Goal: Information Seeking & Learning: Learn about a topic

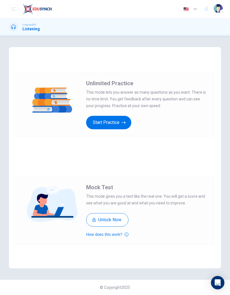
click at [97, 126] on button "Start Practice" at bounding box center [108, 122] width 45 height 13
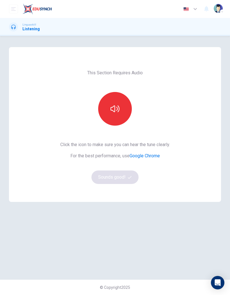
click at [106, 111] on button "button" at bounding box center [115, 109] width 34 height 34
click at [125, 108] on button "button" at bounding box center [115, 109] width 34 height 34
click at [123, 105] on button "button" at bounding box center [115, 109] width 34 height 34
click at [99, 175] on button "Sounds good!" at bounding box center [115, 177] width 47 height 13
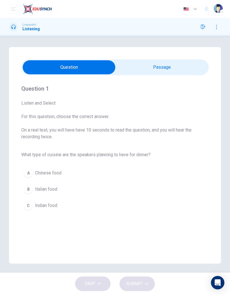
click at [191, 63] on input "checkbox" at bounding box center [68, 67] width 281 height 14
checkbox input "true"
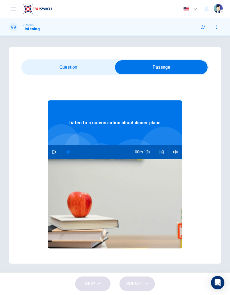
click at [56, 148] on button "button" at bounding box center [54, 151] width 9 height 13
type input "0"
click at [36, 67] on input "checkbox" at bounding box center [161, 67] width 281 height 14
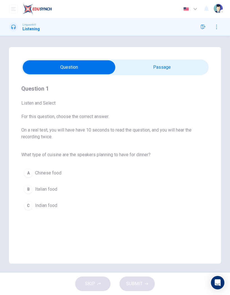
click at [185, 67] on input "checkbox" at bounding box center [68, 67] width 281 height 14
checkbox input "true"
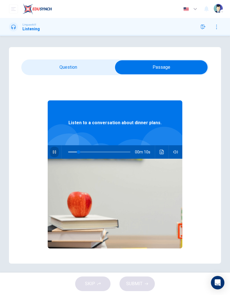
click at [54, 148] on button "button" at bounding box center [54, 151] width 9 height 13
type input "0"
click at [44, 68] on input "checkbox" at bounding box center [161, 67] width 281 height 14
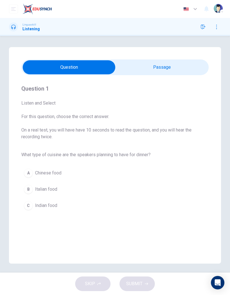
click at [172, 58] on div "Question 1 Listen and Select For this question, choose the correct answer. On a…" at bounding box center [115, 155] width 212 height 217
click at [178, 65] on input "checkbox" at bounding box center [68, 67] width 281 height 14
checkbox input "true"
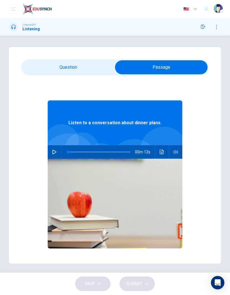
click at [56, 152] on icon "button" at bounding box center [54, 152] width 4 height 4
type input "8"
click at [39, 68] on input "checkbox" at bounding box center [161, 67] width 281 height 14
checkbox input "false"
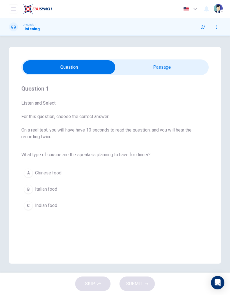
click at [25, 189] on div "B" at bounding box center [28, 189] width 9 height 9
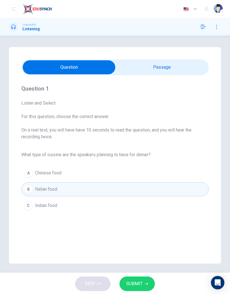
click at [146, 283] on icon "button" at bounding box center [146, 283] width 3 height 3
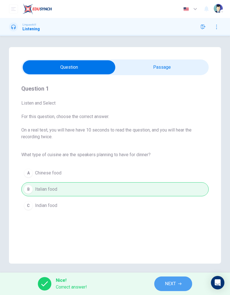
click at [175, 281] on span "NEXT" at bounding box center [170, 284] width 11 height 8
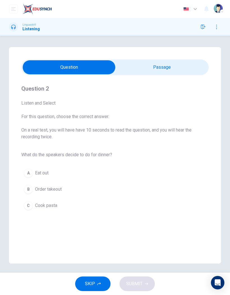
click at [167, 67] on input "checkbox" at bounding box center [68, 67] width 281 height 14
checkbox input "true"
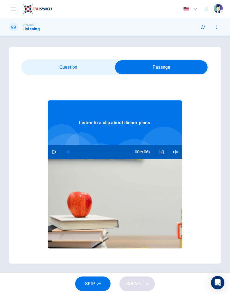
click at [53, 151] on icon "button" at bounding box center [54, 152] width 4 height 4
type input "0"
click at [45, 67] on input "checkbox" at bounding box center [161, 67] width 281 height 14
checkbox input "false"
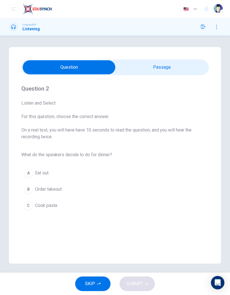
click at [67, 209] on button "C Cook pasta" at bounding box center [115, 206] width 188 height 14
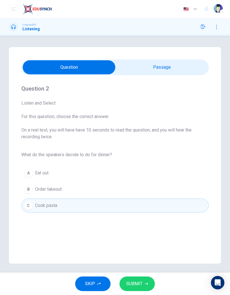
click at [143, 282] on button "SUBMIT" at bounding box center [137, 284] width 35 height 15
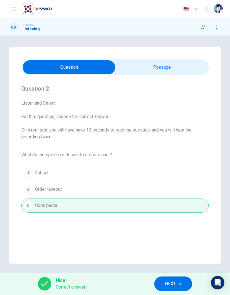
click at [184, 284] on button "NEXT" at bounding box center [173, 284] width 38 height 15
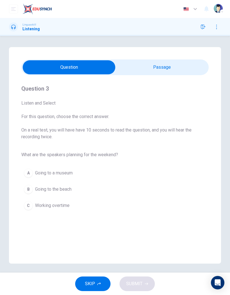
click at [172, 62] on input "checkbox" at bounding box center [68, 67] width 281 height 14
checkbox input "true"
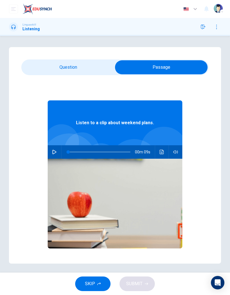
click at [57, 154] on button "button" at bounding box center [54, 151] width 9 height 13
type input "0"
click at [46, 67] on input "checkbox" at bounding box center [161, 67] width 281 height 14
checkbox input "false"
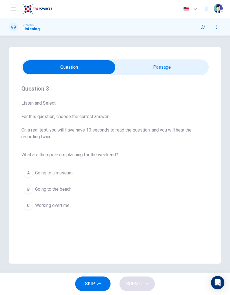
click at [75, 192] on button "B Going to the beach" at bounding box center [115, 190] width 188 height 14
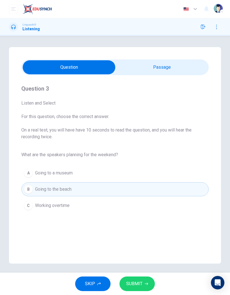
click at [147, 281] on button "SUBMIT" at bounding box center [137, 284] width 35 height 15
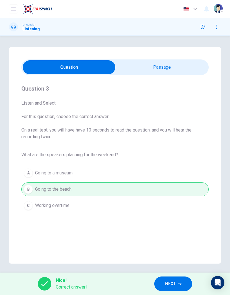
click at [181, 284] on icon "button" at bounding box center [179, 284] width 3 height 3
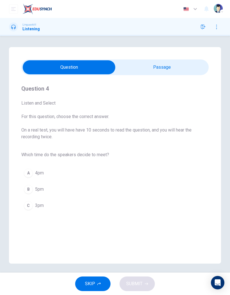
click at [174, 65] on input "checkbox" at bounding box center [68, 67] width 281 height 14
checkbox input "true"
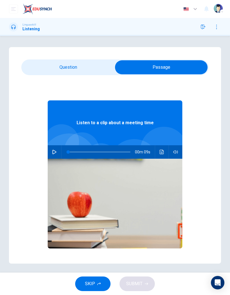
click at [54, 154] on button "button" at bounding box center [54, 151] width 9 height 13
type input "0"
click at [49, 66] on input "checkbox" at bounding box center [161, 67] width 281 height 14
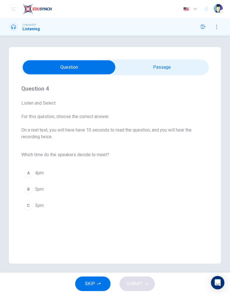
click at [32, 207] on div "C" at bounding box center [28, 205] width 9 height 9
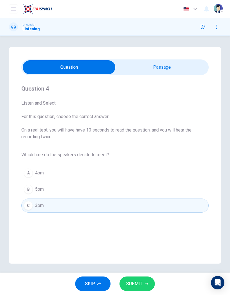
click at [147, 277] on button "SUBMIT" at bounding box center [137, 284] width 35 height 15
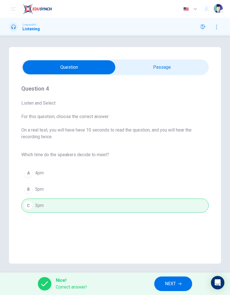
click at [177, 282] on button "NEXT" at bounding box center [173, 284] width 38 height 15
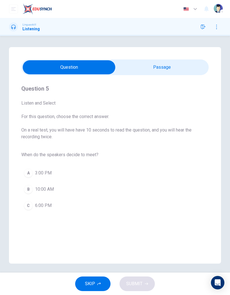
click at [173, 65] on input "checkbox" at bounding box center [68, 67] width 281 height 14
checkbox input "true"
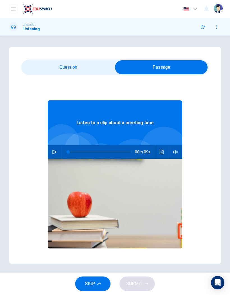
click at [58, 154] on button "button" at bounding box center [54, 151] width 9 height 13
type input "0"
click at [43, 61] on input "checkbox" at bounding box center [161, 67] width 281 height 14
checkbox input "false"
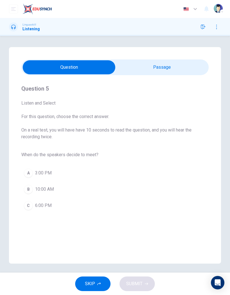
click at [88, 171] on button "A 3:00 PM" at bounding box center [115, 173] width 188 height 14
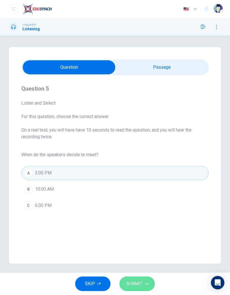
click at [142, 282] on span "SUBMIT" at bounding box center [134, 284] width 16 height 8
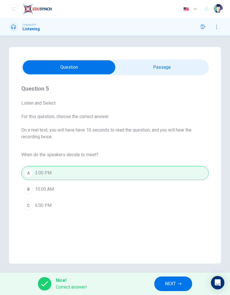
click at [181, 279] on button "NEXT" at bounding box center [173, 284] width 38 height 15
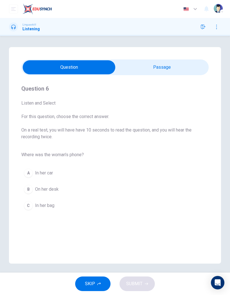
click at [159, 62] on input "checkbox" at bounding box center [68, 67] width 281 height 14
checkbox input "true"
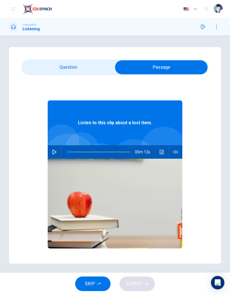
click at [55, 154] on icon "button" at bounding box center [54, 152] width 4 height 4
type input "0"
click at [45, 65] on input "checkbox" at bounding box center [161, 67] width 281 height 14
checkbox input "false"
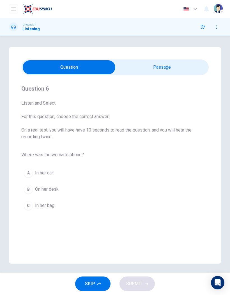
click at [127, 205] on button "C In her bag" at bounding box center [115, 206] width 188 height 14
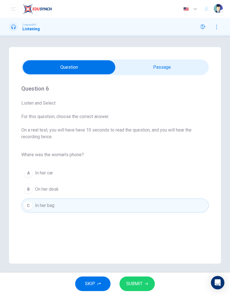
click at [143, 283] on button "SUBMIT" at bounding box center [137, 284] width 35 height 15
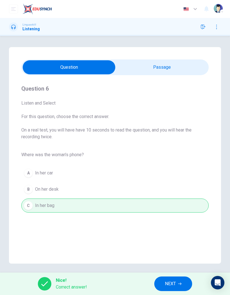
click at [168, 290] on button "NEXT" at bounding box center [173, 284] width 38 height 15
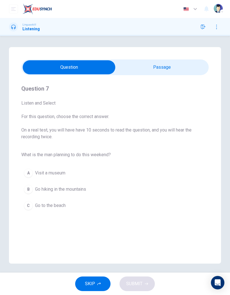
click at [170, 63] on input "checkbox" at bounding box center [68, 67] width 281 height 14
checkbox input "true"
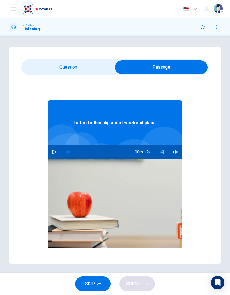
click at [53, 154] on icon "button" at bounding box center [55, 152] width 4 height 4
type input "0"
click at [44, 62] on input "checkbox" at bounding box center [161, 67] width 281 height 14
checkbox input "false"
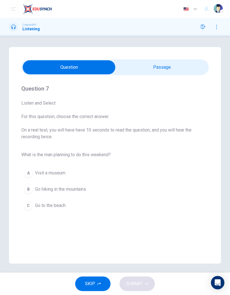
click at [92, 190] on button "B Go hiking in the mountains" at bounding box center [115, 190] width 188 height 14
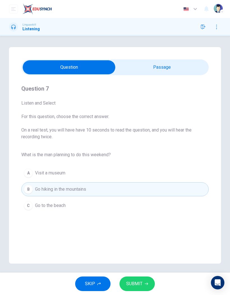
click at [137, 285] on span "SUBMIT" at bounding box center [134, 284] width 16 height 8
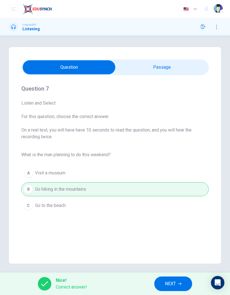
click at [178, 282] on button "NEXT" at bounding box center [173, 284] width 38 height 15
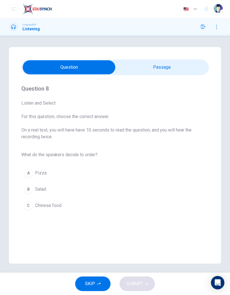
click at [161, 61] on input "checkbox" at bounding box center [68, 67] width 281 height 14
checkbox input "true"
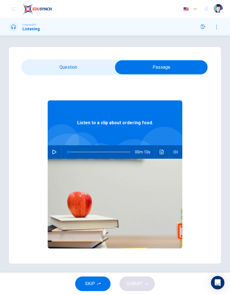
click at [56, 150] on icon "button" at bounding box center [54, 152] width 4 height 4
type input "0"
click at [42, 63] on input "checkbox" at bounding box center [161, 67] width 281 height 14
checkbox input "false"
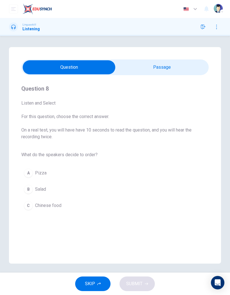
click at [66, 169] on button "A Pizza" at bounding box center [115, 173] width 188 height 14
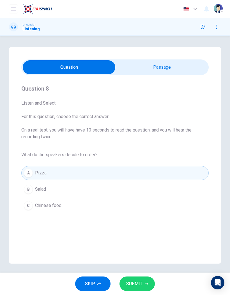
click at [84, 191] on button "B Salad" at bounding box center [115, 190] width 188 height 14
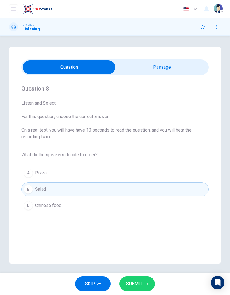
click at [153, 288] on button "SUBMIT" at bounding box center [137, 284] width 35 height 15
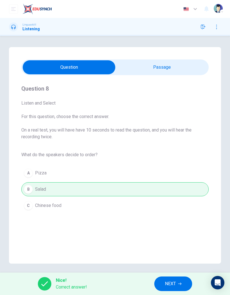
click at [179, 281] on button "NEXT" at bounding box center [173, 284] width 38 height 15
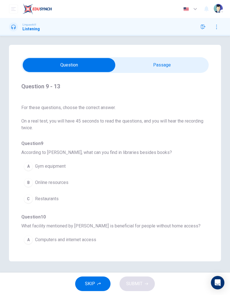
click at [174, 58] on input "checkbox" at bounding box center [68, 65] width 281 height 14
checkbox input "true"
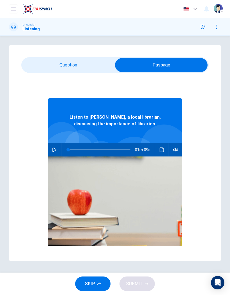
click at [58, 143] on button "button" at bounding box center [54, 149] width 9 height 13
type input "0"
click at [54, 58] on input "checkbox" at bounding box center [161, 65] width 281 height 14
checkbox input "false"
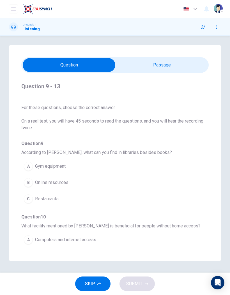
click at [107, 176] on button "B Online resources" at bounding box center [104, 183] width 167 height 14
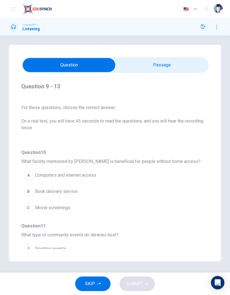
scroll to position [67, 0]
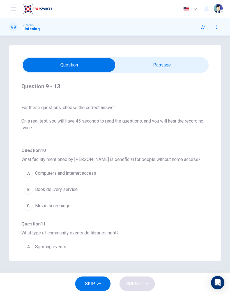
click at [113, 167] on button "A Computers and internet access" at bounding box center [104, 174] width 167 height 14
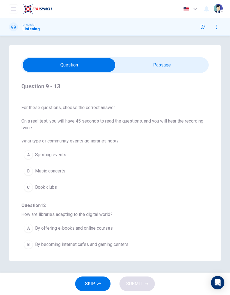
scroll to position [165, 0]
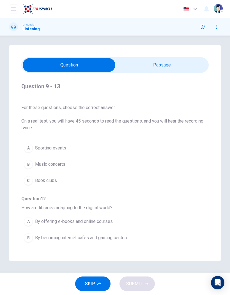
click at [111, 174] on button "C Book clubs" at bounding box center [104, 181] width 167 height 14
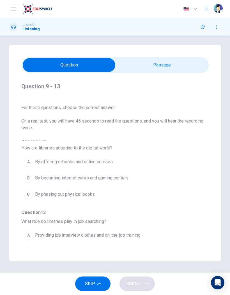
scroll to position [225, 0]
click at [107, 155] on button "A By offering e-books and online courses" at bounding box center [104, 162] width 167 height 14
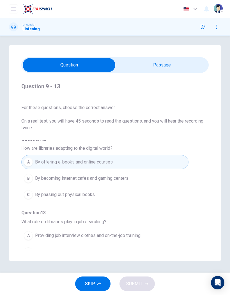
click at [111, 245] on button "B Offering resources for resume writing" at bounding box center [104, 252] width 167 height 14
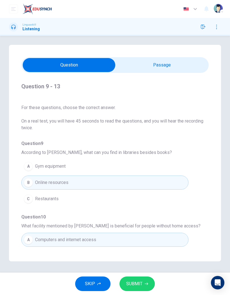
scroll to position [0, 0]
click at [144, 281] on button "SUBMIT" at bounding box center [137, 284] width 35 height 15
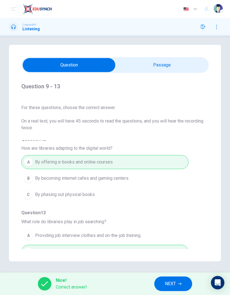
scroll to position [225, 0]
click at [176, 284] on span "NEXT" at bounding box center [170, 284] width 11 height 8
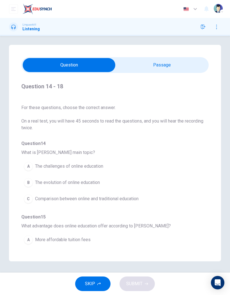
scroll to position [0, 0]
click at [187, 58] on input "checkbox" at bounding box center [68, 65] width 281 height 14
checkbox input "true"
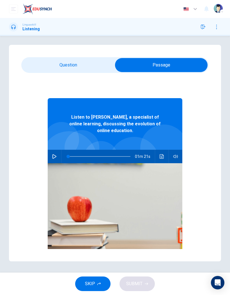
click at [56, 150] on button "button" at bounding box center [54, 156] width 9 height 13
type input "0"
click at [53, 58] on input "checkbox" at bounding box center [161, 65] width 281 height 14
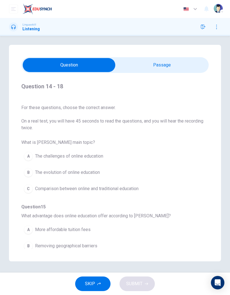
scroll to position [10, 0]
click at [117, 165] on button "B The evolution of online education" at bounding box center [104, 172] width 167 height 14
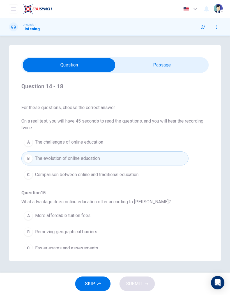
scroll to position [24, 0]
click at [124, 152] on button "B The evolution of online education" at bounding box center [104, 159] width 167 height 14
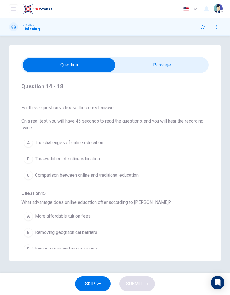
click at [131, 136] on button "A The challenges of online education" at bounding box center [104, 143] width 167 height 14
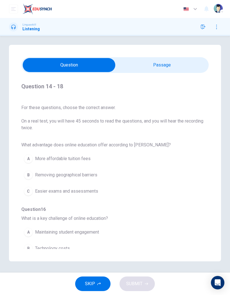
scroll to position [82, 0]
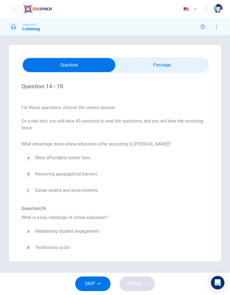
click at [113, 167] on button "B Removing geographical barriers" at bounding box center [104, 174] width 167 height 14
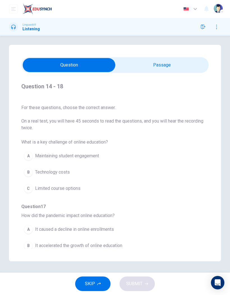
scroll to position [158, 0]
click at [99, 181] on button "C Limited course options" at bounding box center [104, 188] width 167 height 14
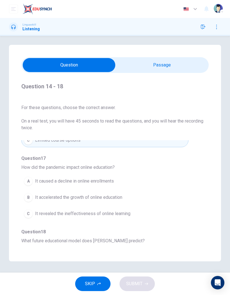
scroll to position [206, 0]
click at [115, 174] on button "A It caused a decline in online enrollments" at bounding box center [104, 181] width 167 height 14
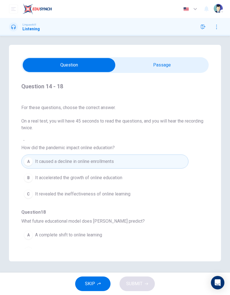
scroll to position [225, 0]
click at [117, 229] on button "A A complete shift to online learning" at bounding box center [104, 236] width 167 height 14
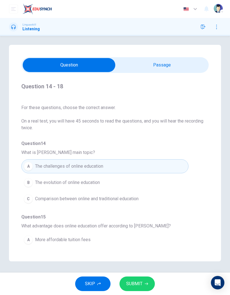
scroll to position [0, 0]
click at [171, 58] on input "checkbox" at bounding box center [68, 65] width 281 height 14
checkbox input "true"
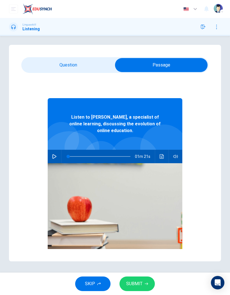
click at [58, 150] on button "button" at bounding box center [54, 156] width 9 height 13
type input "0"
click at [48, 58] on input "checkbox" at bounding box center [161, 65] width 281 height 14
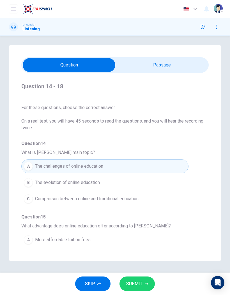
click at [123, 176] on button "B The evolution of online education" at bounding box center [104, 183] width 167 height 14
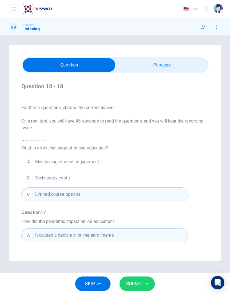
scroll to position [151, 0]
click at [130, 172] on button "B Technology costs" at bounding box center [104, 179] width 167 height 14
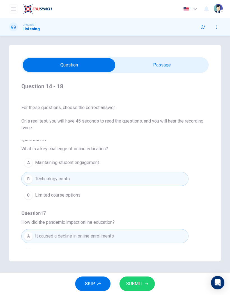
click at [128, 156] on button "A Maintaining student engagement" at bounding box center [104, 163] width 167 height 14
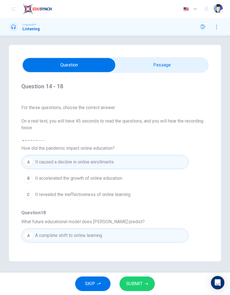
scroll to position [225, 0]
click at [137, 172] on button "B It accelerated the growth of online education" at bounding box center [104, 179] width 167 height 14
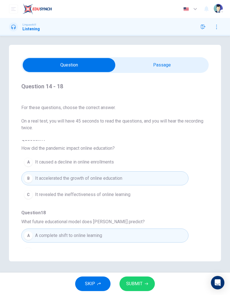
click at [134, 287] on span "SUBMIT" at bounding box center [134, 284] width 16 height 8
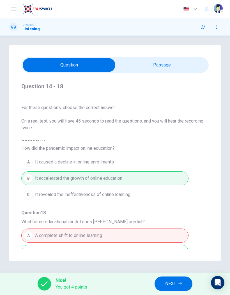
click at [120, 234] on div "A A complete shift to online learning B A hybrid model of traditional and onlin…" at bounding box center [115, 252] width 188 height 49
click at [132, 233] on div "A A complete shift to online learning B A hybrid model of traditional and onlin…" at bounding box center [115, 252] width 188 height 49
click at [164, 58] on input "checkbox" at bounding box center [68, 65] width 281 height 14
checkbox input "true"
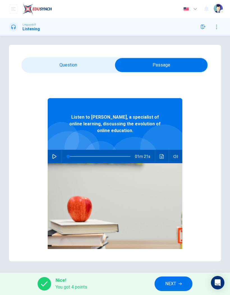
click at [165, 150] on button "Click to see the audio transcription" at bounding box center [162, 156] width 9 height 13
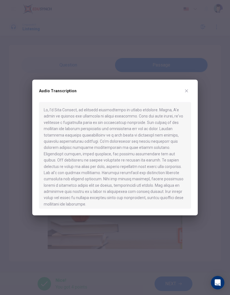
click at [147, 226] on div at bounding box center [115, 147] width 230 height 295
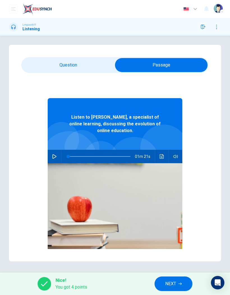
click at [53, 154] on icon "button" at bounding box center [55, 156] width 4 height 4
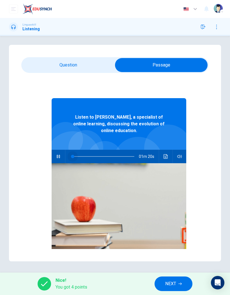
type input "9"
checkbox input "false"
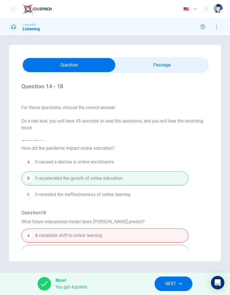
type input "10"
checkbox input "true"
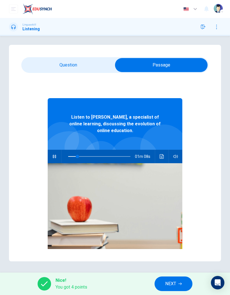
click at [116, 151] on span at bounding box center [99, 157] width 62 height 12
click at [115, 155] on span at bounding box center [114, 156] width 3 height 3
type input "76"
click at [58, 58] on input "checkbox" at bounding box center [161, 65] width 281 height 14
checkbox input "false"
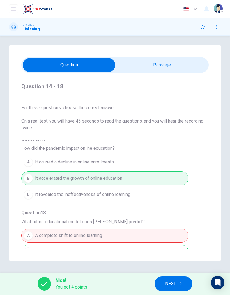
type input "89"
click at [193, 58] on input "checkbox" at bounding box center [68, 65] width 281 height 14
checkbox input "true"
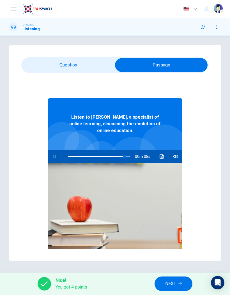
type input "91"
click at [56, 58] on input "checkbox" at bounding box center [161, 65] width 281 height 14
checkbox input "false"
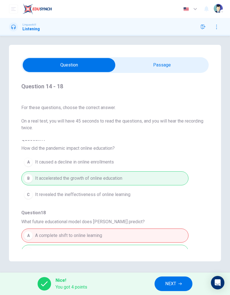
click at [140, 232] on div "A A complete shift to online learning B A hybrid model of traditional and onlin…" at bounding box center [115, 252] width 188 height 49
click at [141, 228] on div "A A complete shift to online learning B A hybrid model of traditional and onlin…" at bounding box center [115, 252] width 188 height 49
click at [140, 230] on div "A A complete shift to online learning B A hybrid model of traditional and onlin…" at bounding box center [115, 252] width 188 height 49
click at [184, 285] on button "NEXT" at bounding box center [174, 284] width 38 height 15
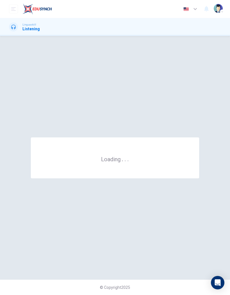
scroll to position [0, 0]
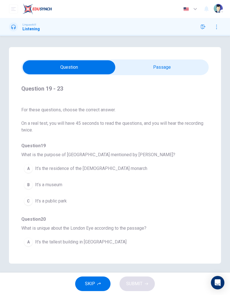
click at [206, 30] on button "button" at bounding box center [203, 26] width 9 height 9
click at [165, 69] on input "checkbox" at bounding box center [68, 67] width 281 height 14
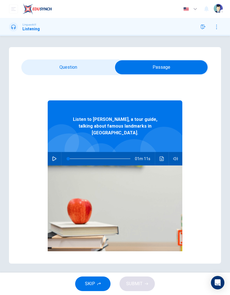
click at [49, 73] on input "checkbox" at bounding box center [161, 67] width 281 height 14
checkbox input "false"
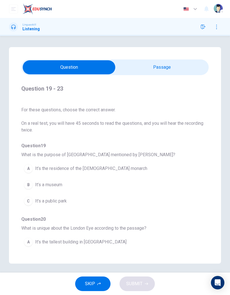
click at [216, 28] on icon "button" at bounding box center [217, 27] width 4 height 4
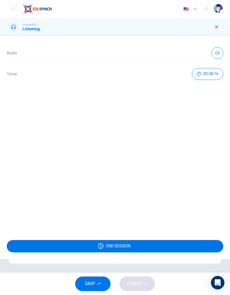
click at [151, 245] on button "END SESSION" at bounding box center [115, 246] width 217 height 12
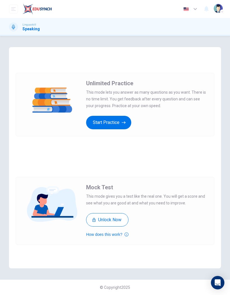
click at [14, 1] on div "Dashboard Practice Analysis Pricing 25% OFF English en ​ Surapong Chocharundet" at bounding box center [115, 9] width 212 height 18
click at [14, 4] on button "open mobile menu" at bounding box center [13, 8] width 9 height 9
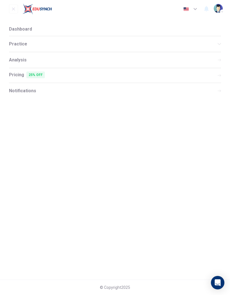
click at [19, 32] on li "Dashboard" at bounding box center [115, 28] width 212 height 13
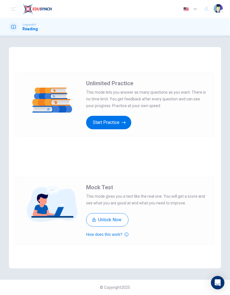
click at [117, 125] on button "Start Practice" at bounding box center [108, 122] width 45 height 13
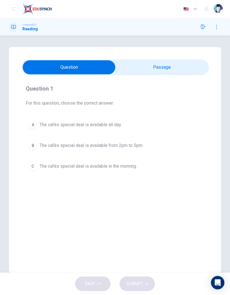
click at [180, 58] on div "Café Special This week, our café offers a special deal: buy one coffee, get one…" at bounding box center [115, 160] width 212 height 226
click at [174, 66] on input "checkbox" at bounding box center [68, 67] width 281 height 14
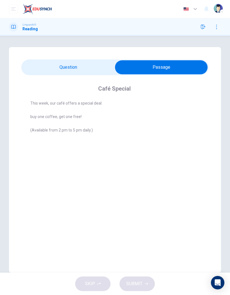
click at [36, 60] on input "checkbox" at bounding box center [161, 67] width 281 height 14
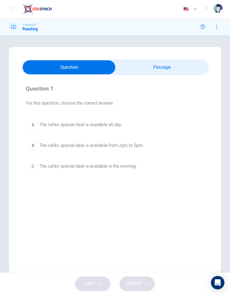
click at [174, 69] on input "checkbox" at bounding box center [68, 67] width 281 height 14
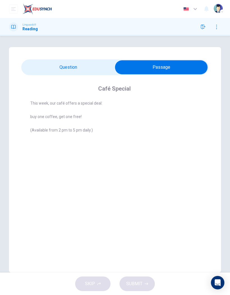
click at [39, 62] on input "checkbox" at bounding box center [161, 67] width 281 height 14
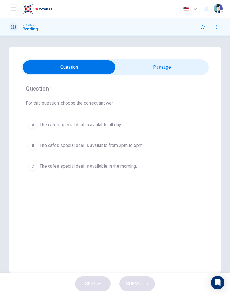
click at [196, 64] on input "checkbox" at bounding box center [68, 67] width 281 height 14
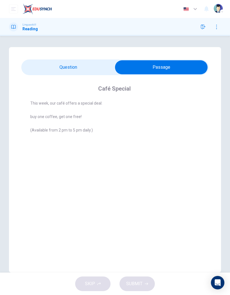
click at [33, 63] on input "checkbox" at bounding box center [161, 67] width 281 height 14
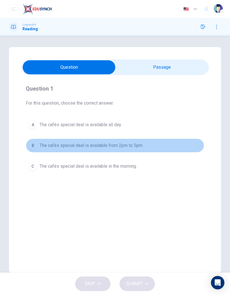
click at [136, 142] on span "The cafés special deal is available from 2pm to 5pm." at bounding box center [92, 145] width 104 height 7
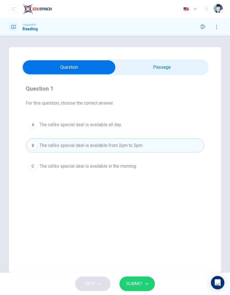
click at [173, 65] on input "checkbox" at bounding box center [68, 67] width 281 height 14
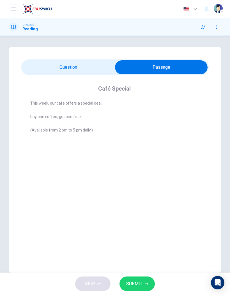
click at [36, 61] on input "checkbox" at bounding box center [161, 67] width 281 height 14
checkbox input "false"
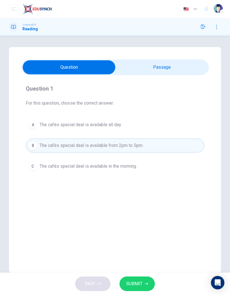
click at [149, 283] on button "SUBMIT" at bounding box center [137, 284] width 35 height 15
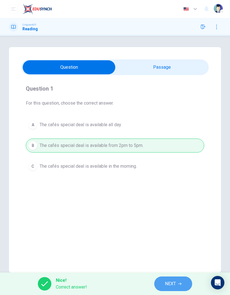
click at [179, 287] on button "NEXT" at bounding box center [173, 284] width 38 height 15
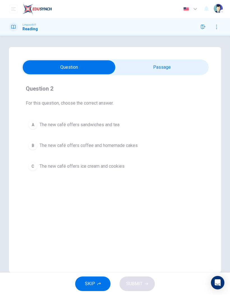
click at [173, 69] on input "checkbox" at bounding box center [68, 67] width 281 height 14
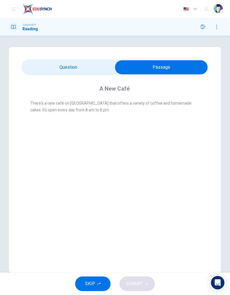
click at [53, 65] on input "checkbox" at bounding box center [161, 67] width 281 height 14
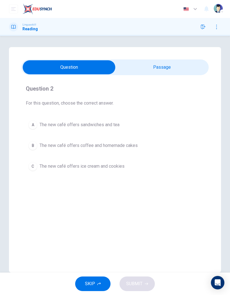
click at [136, 146] on span "The new café offers coffee and homemade cakes" at bounding box center [89, 145] width 98 height 7
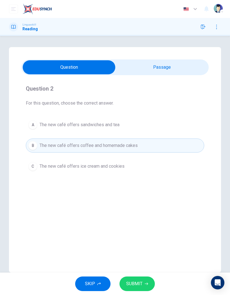
click at [165, 65] on input "checkbox" at bounding box center [68, 67] width 281 height 14
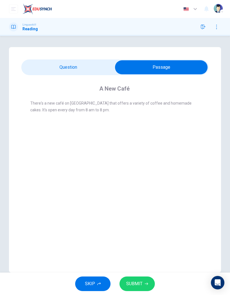
click at [48, 61] on input "checkbox" at bounding box center [161, 67] width 281 height 14
checkbox input "false"
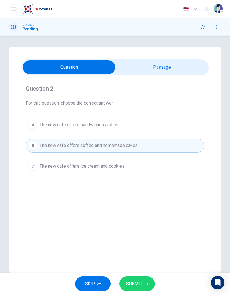
click at [150, 285] on button "SUBMIT" at bounding box center [137, 284] width 35 height 15
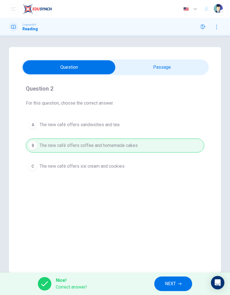
click at [179, 285] on icon "button" at bounding box center [179, 283] width 3 height 3
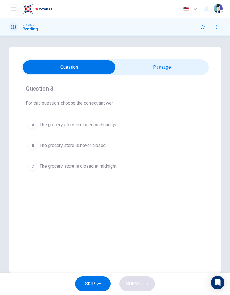
click at [172, 64] on input "checkbox" at bounding box center [68, 67] width 281 height 14
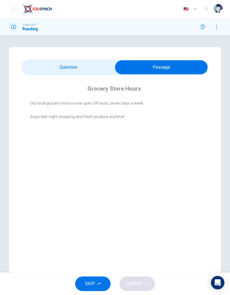
click at [60, 62] on input "checkbox" at bounding box center [161, 67] width 281 height 14
checkbox input "false"
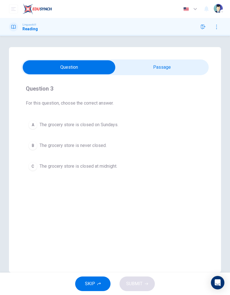
click at [104, 147] on span "The grocery store is never closed." at bounding box center [73, 145] width 67 height 7
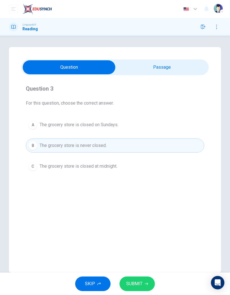
click at [143, 286] on button "SUBMIT" at bounding box center [137, 284] width 35 height 15
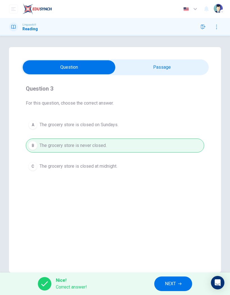
click at [176, 284] on span "NEXT" at bounding box center [170, 284] width 11 height 8
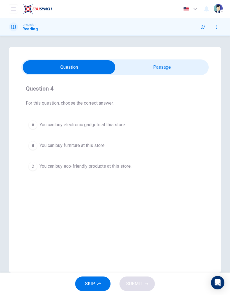
click at [171, 65] on input "checkbox" at bounding box center [68, 67] width 281 height 14
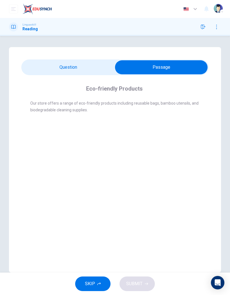
click at [60, 65] on input "checkbox" at bounding box center [161, 67] width 281 height 14
checkbox input "false"
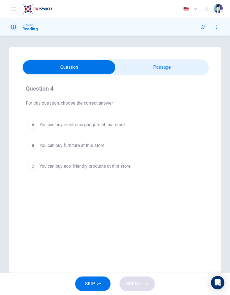
click at [128, 170] on button "C You can buy eco-friendly products at this store." at bounding box center [115, 166] width 179 height 14
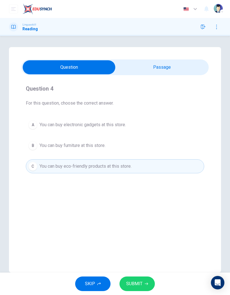
click at [157, 281] on div "SKIP SUBMIT" at bounding box center [115, 284] width 230 height 22
click at [146, 272] on div "Eco-friendly Products Our store offers a range of eco-friendly products includi…" at bounding box center [115, 160] width 212 height 226
click at [145, 290] on button "SUBMIT" at bounding box center [137, 284] width 35 height 15
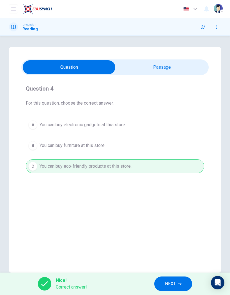
click at [179, 279] on button "NEXT" at bounding box center [173, 284] width 38 height 15
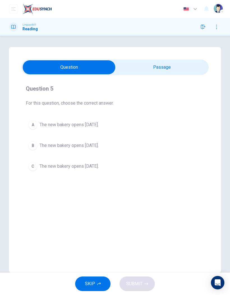
click at [170, 66] on input "checkbox" at bounding box center [68, 67] width 281 height 14
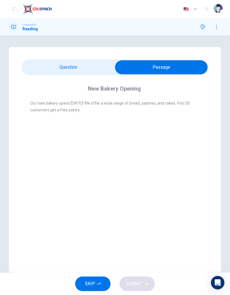
click at [59, 67] on input "checkbox" at bounding box center [161, 67] width 281 height 14
checkbox input "false"
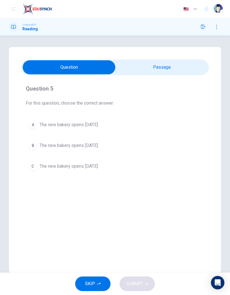
click at [113, 143] on button "B The new bakery opens [DATE]." at bounding box center [115, 146] width 179 height 14
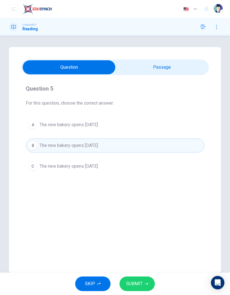
click at [148, 282] on button "SUBMIT" at bounding box center [137, 284] width 35 height 15
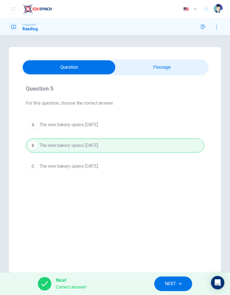
click at [161, 280] on button "NEXT" at bounding box center [173, 284] width 38 height 15
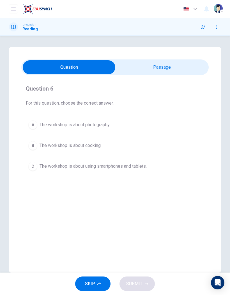
click at [160, 63] on input "checkbox" at bounding box center [68, 67] width 281 height 14
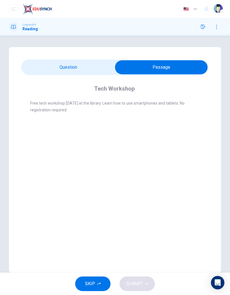
click at [48, 64] on input "checkbox" at bounding box center [161, 67] width 281 height 14
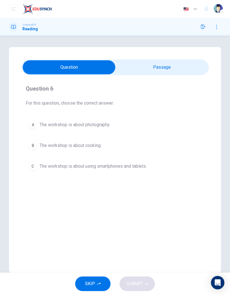
click at [37, 161] on button "C The workshop is about using smartphones and tablets." at bounding box center [115, 166] width 179 height 14
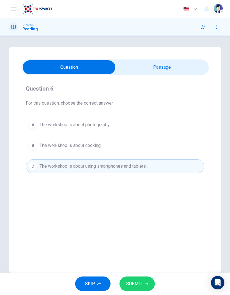
click at [152, 284] on button "SUBMIT" at bounding box center [137, 284] width 35 height 15
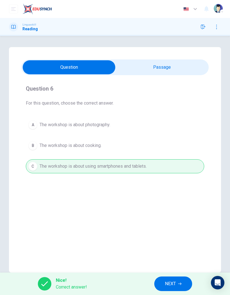
click at [184, 74] on input "checkbox" at bounding box center [68, 67] width 281 height 14
checkbox input "true"
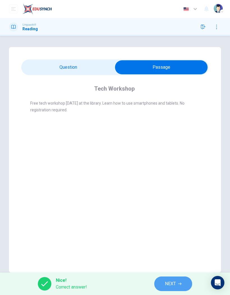
click at [181, 280] on button "NEXT" at bounding box center [173, 284] width 38 height 15
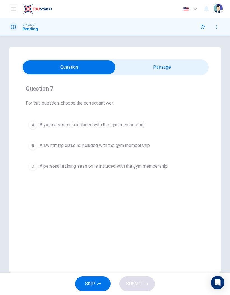
click at [184, 68] on input "checkbox" at bounding box center [68, 67] width 281 height 14
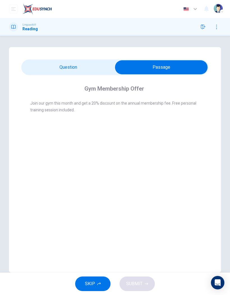
click at [38, 61] on input "checkbox" at bounding box center [161, 67] width 281 height 14
checkbox input "false"
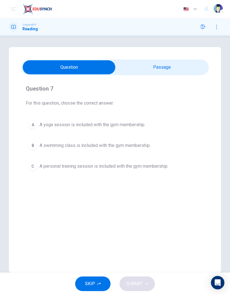
click at [181, 168] on button "C A personal training session is included with the gym membership." at bounding box center [115, 166] width 179 height 14
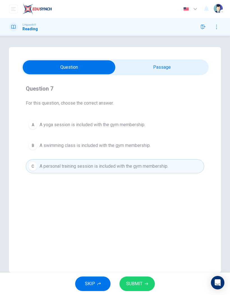
click at [148, 282] on button "SUBMIT" at bounding box center [137, 284] width 35 height 15
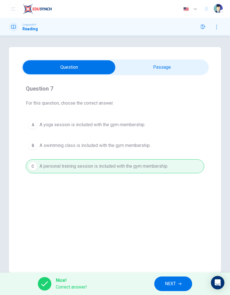
click at [173, 275] on div "Nice! Correct answer! NEXT" at bounding box center [115, 284] width 230 height 22
click at [176, 281] on span "NEXT" at bounding box center [170, 284] width 11 height 8
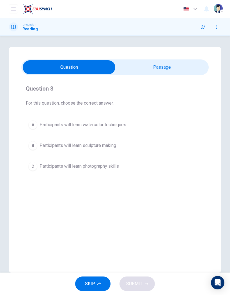
click at [178, 67] on input "checkbox" at bounding box center [68, 67] width 281 height 14
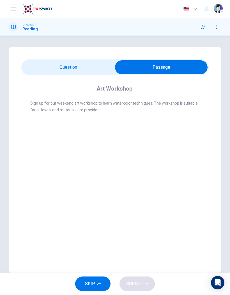
click at [44, 61] on input "checkbox" at bounding box center [161, 67] width 281 height 14
checkbox input "false"
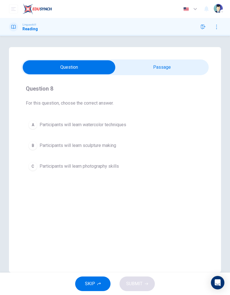
click at [129, 121] on button "A Participants will learn watercolor techniques" at bounding box center [115, 125] width 179 height 14
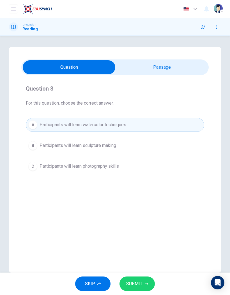
click at [145, 283] on icon "button" at bounding box center [146, 283] width 3 height 3
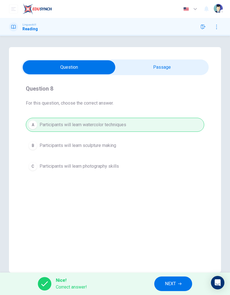
click at [163, 283] on button "NEXT" at bounding box center [173, 284] width 38 height 15
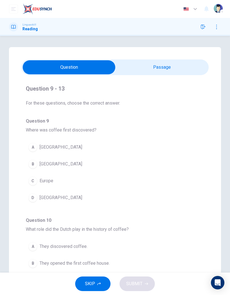
click at [180, 72] on input "checkbox" at bounding box center [68, 67] width 281 height 14
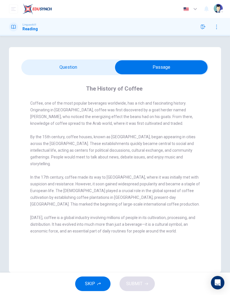
click at [44, 61] on input "checkbox" at bounding box center [161, 67] width 281 height 14
checkbox input "false"
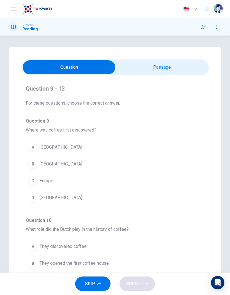
click at [202, 30] on button "button" at bounding box center [203, 26] width 9 height 9
click at [207, 25] on button "button" at bounding box center [203, 26] width 9 height 9
click at [202, 27] on icon "button" at bounding box center [203, 27] width 4 height 4
click at [204, 29] on button "button" at bounding box center [203, 26] width 9 height 9
click at [217, 28] on icon "button" at bounding box center [217, 27] width 4 height 4
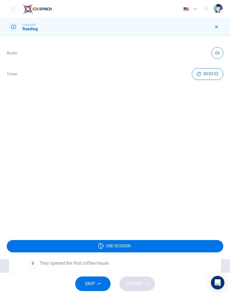
click at [163, 242] on button "END SESSION" at bounding box center [115, 246] width 217 height 12
click at [165, 246] on button "END SESSION" at bounding box center [115, 246] width 217 height 12
click at [165, 247] on button "END SESSION" at bounding box center [115, 246] width 217 height 12
click at [99, 285] on div "Audio Timer 00:03:56 END SESSION" at bounding box center [115, 165] width 230 height 259
click at [99, 283] on div "Audio Timer 00:03:57 END SESSION" at bounding box center [115, 165] width 230 height 259
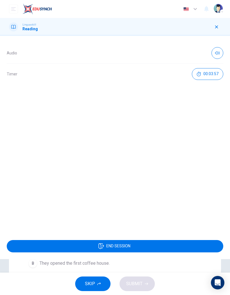
click at [117, 264] on div "Audio Timer 00:03:57 END SESSION" at bounding box center [115, 165] width 230 height 259
click at [111, 246] on span "END SESSION" at bounding box center [118, 246] width 24 height 4
click at [119, 242] on button "END SESSION" at bounding box center [115, 246] width 217 height 12
click at [119, 241] on button "END SESSION" at bounding box center [115, 246] width 217 height 12
click at [219, 30] on button "button" at bounding box center [216, 26] width 9 height 9
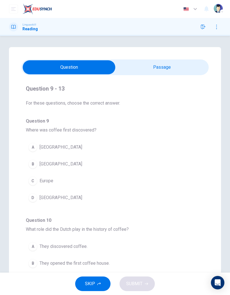
click at [97, 284] on button "SKIP" at bounding box center [92, 284] width 35 height 15
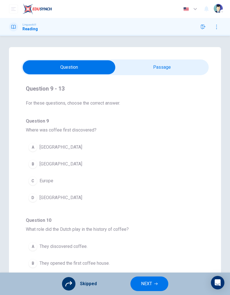
click at [214, 30] on button "button" at bounding box center [216, 26] width 9 height 9
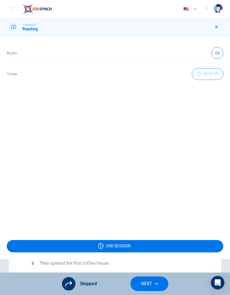
click at [167, 258] on div "END SESSION" at bounding box center [115, 247] width 230 height 26
click at [174, 252] on button "END SESSION" at bounding box center [115, 246] width 217 height 12
click at [175, 243] on button "END SESSION" at bounding box center [115, 246] width 217 height 12
click at [215, 26] on icon "button" at bounding box center [217, 27] width 4 height 4
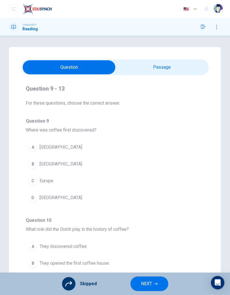
click at [214, 29] on button "button" at bounding box center [216, 26] width 9 height 9
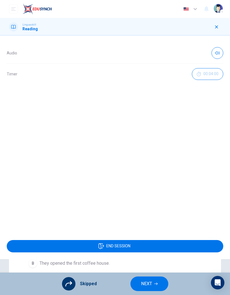
click at [214, 29] on button "button" at bounding box center [216, 26] width 9 height 9
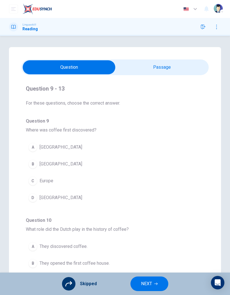
click at [204, 29] on button "button" at bounding box center [203, 26] width 9 height 9
click at [201, 30] on button "button" at bounding box center [203, 26] width 9 height 9
click at [203, 29] on icon "button" at bounding box center [203, 27] width 4 height 4
click at [9, 3] on div "Dashboard Practice Analysis Pricing 25% OFF English en ​ Surapong Chocharundet" at bounding box center [115, 9] width 212 height 18
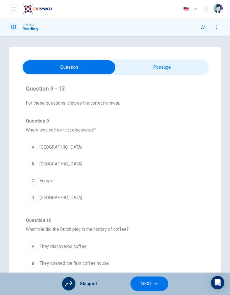
click at [33, 13] on img at bounding box center [36, 8] width 29 height 11
